Goal: Information Seeking & Learning: Learn about a topic

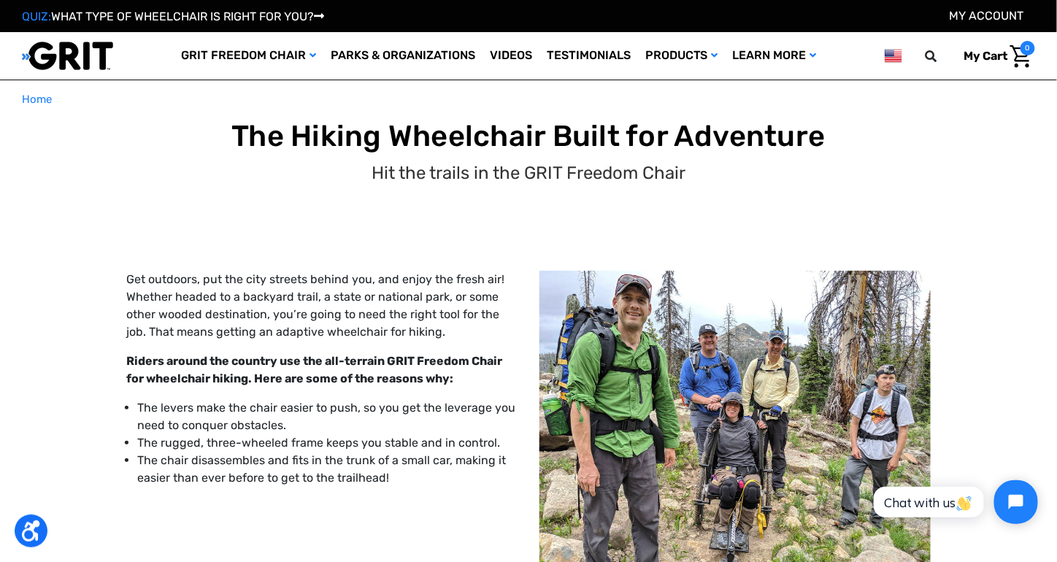
click at [283, 402] on li "The levers make the chair easier to push, so you get the leverage you need to c…" at bounding box center [327, 416] width 380 height 35
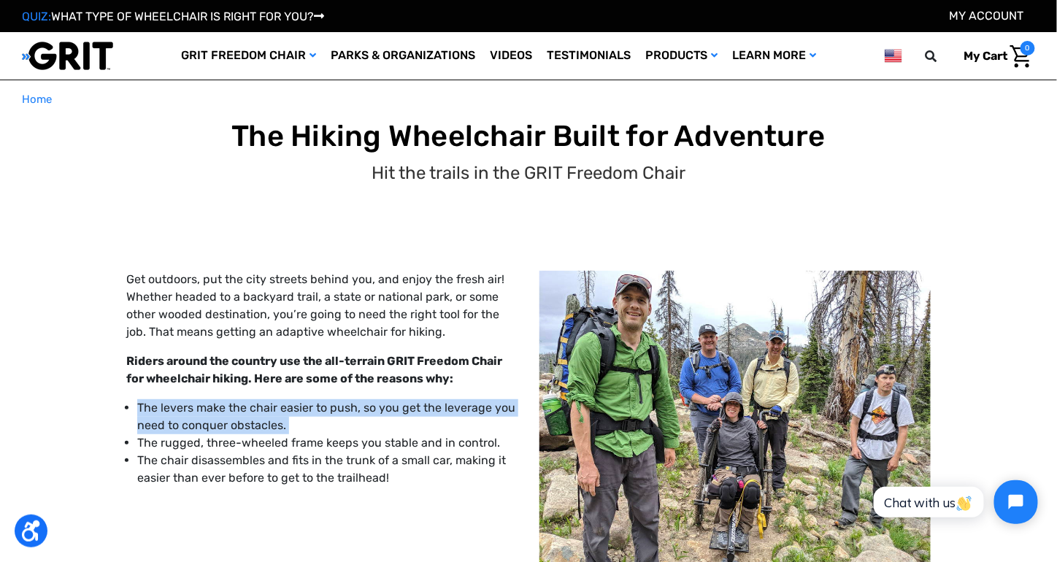
click at [283, 402] on li "The levers make the chair easier to push, so you get the leverage you need to c…" at bounding box center [327, 416] width 380 height 35
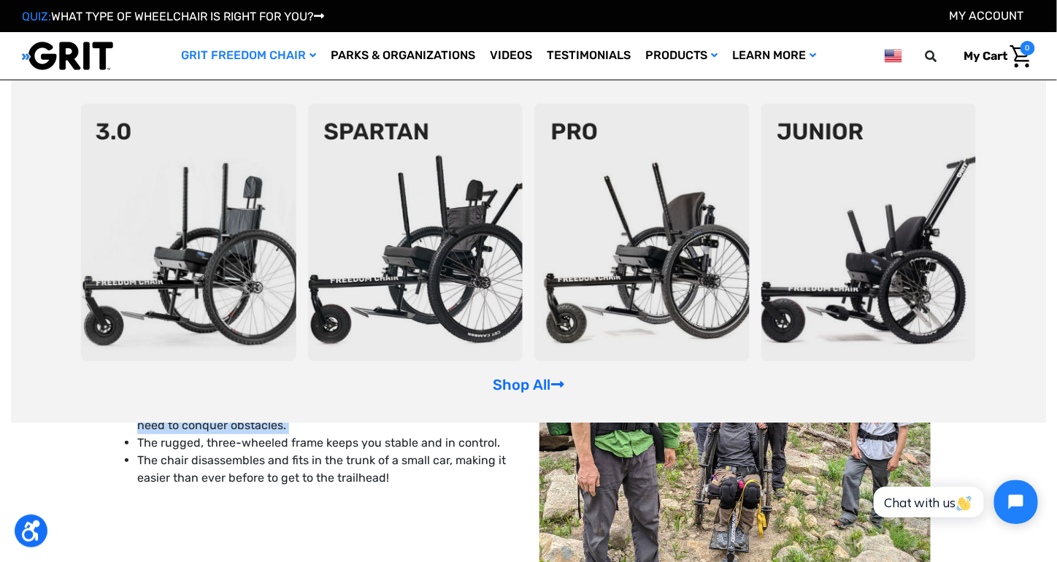
click at [145, 258] on img at bounding box center [188, 233] width 215 height 258
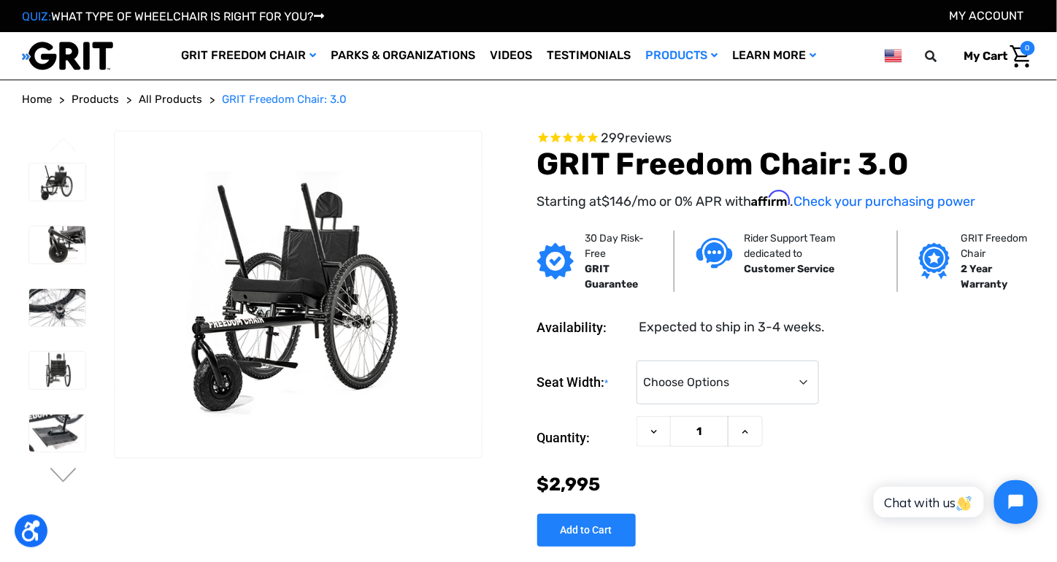
click at [61, 274] on div at bounding box center [56, 496] width 69 height 680
click at [62, 293] on img at bounding box center [57, 307] width 56 height 37
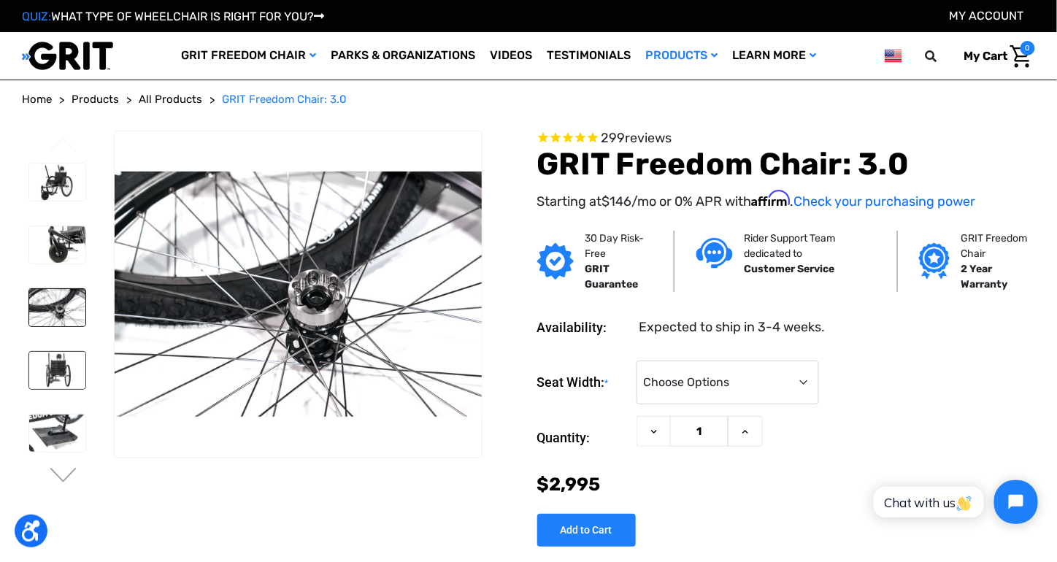
click at [64, 377] on img at bounding box center [57, 370] width 56 height 37
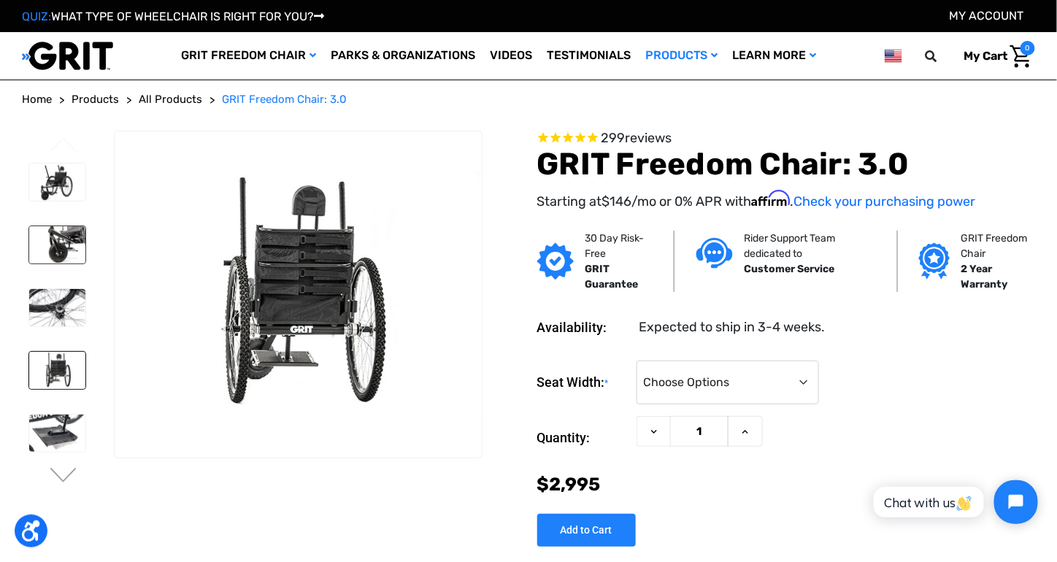
click at [60, 239] on img at bounding box center [57, 244] width 56 height 37
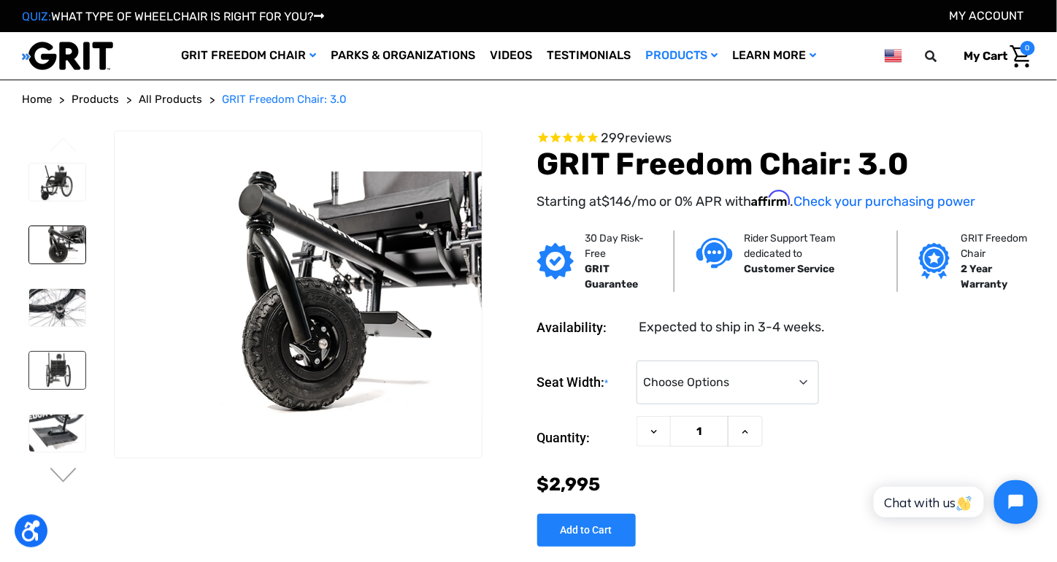
click at [53, 353] on img at bounding box center [57, 370] width 56 height 37
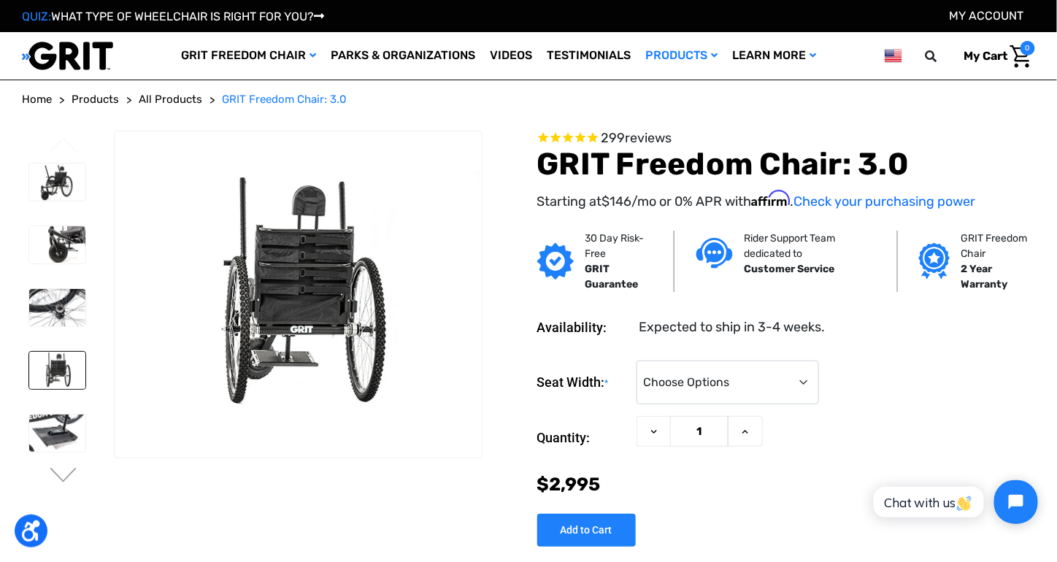
click at [89, 381] on li at bounding box center [56, 370] width 69 height 52
click at [88, 353] on li at bounding box center [56, 370] width 69 height 52
click at [57, 433] on img at bounding box center [57, 433] width 56 height 37
